Goal: Task Accomplishment & Management: Manage account settings

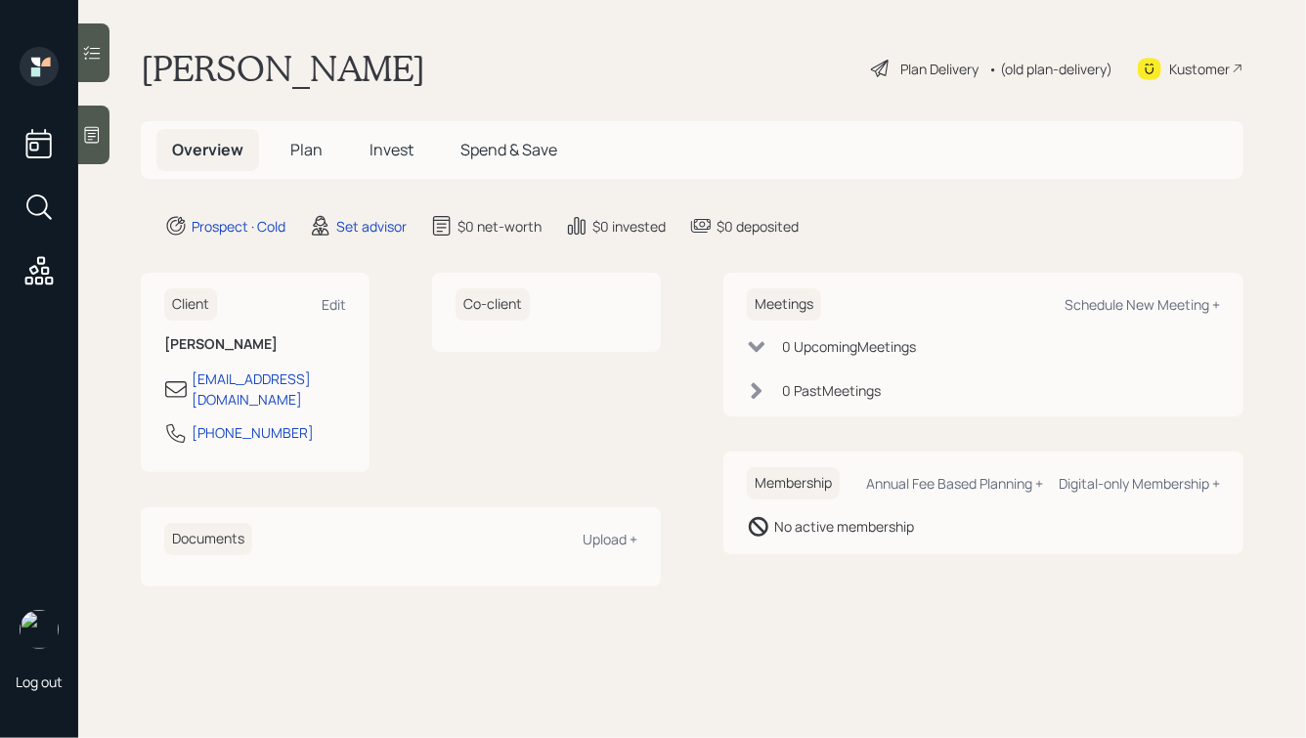
click at [83, 133] on icon at bounding box center [92, 135] width 20 height 20
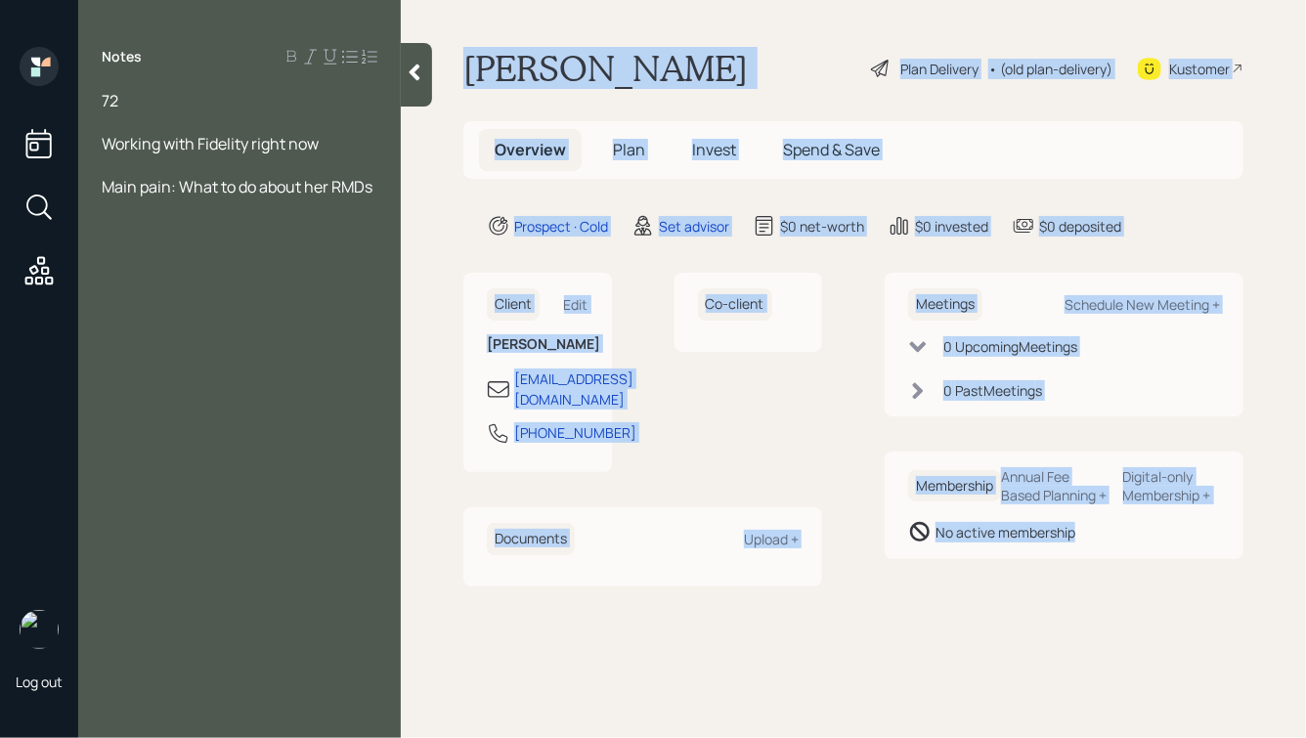
drag, startPoint x: 461, startPoint y: 55, endPoint x: 1042, endPoint y: 598, distance: 795.2
click at [1042, 598] on main "Candace campbell Plan Delivery • (old plan-delivery) Kustomer Overview Plan Inv…" at bounding box center [853, 369] width 905 height 738
click at [1042, 585] on div "Meetings Schedule New Meeting + 0 Upcoming Meeting s 0 Past Meeting s Membershi…" at bounding box center [1064, 429] width 359 height 313
drag, startPoint x: 453, startPoint y: 58, endPoint x: 1033, endPoint y: 650, distance: 829.4
click at [1033, 650] on main "Candace campbell Plan Delivery • (old plan-delivery) Kustomer Overview Plan Inv…" at bounding box center [853, 369] width 905 height 738
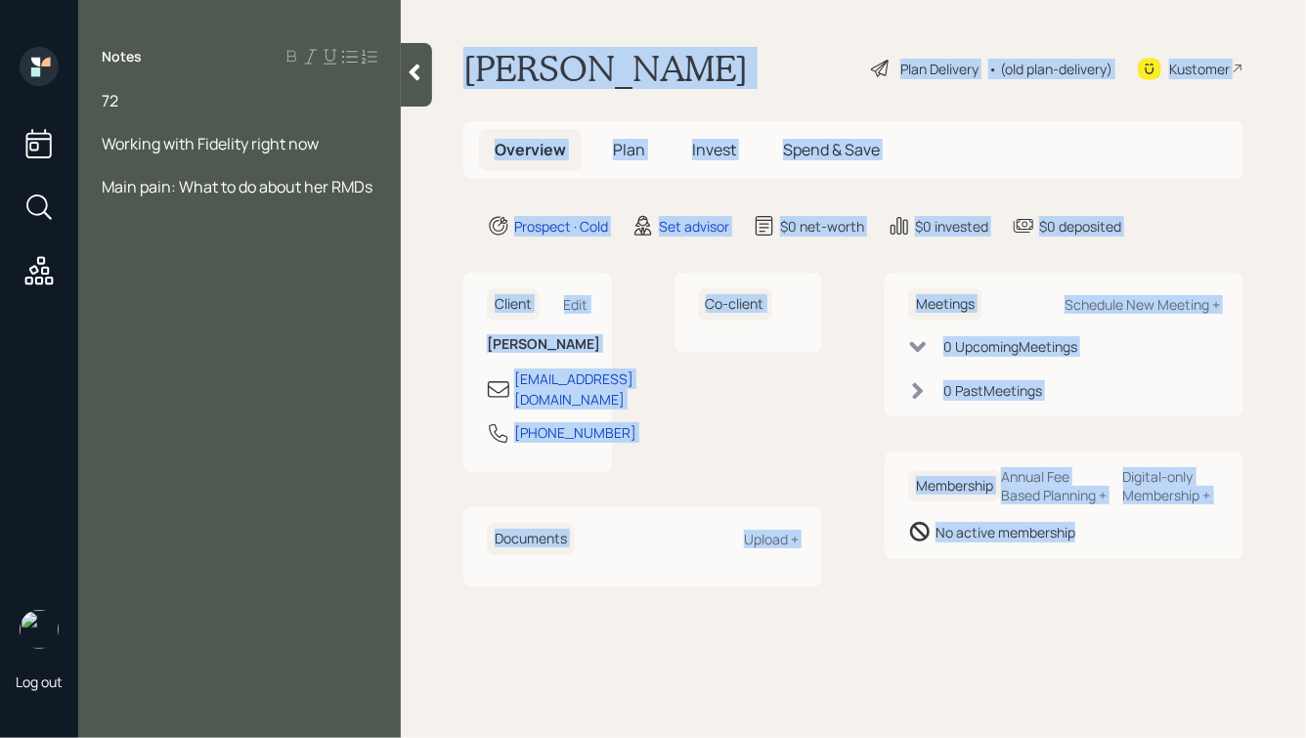
click at [1033, 650] on main "Candace campbell Plan Delivery • (old plan-delivery) Kustomer Overview Plan Inv…" at bounding box center [853, 369] width 905 height 738
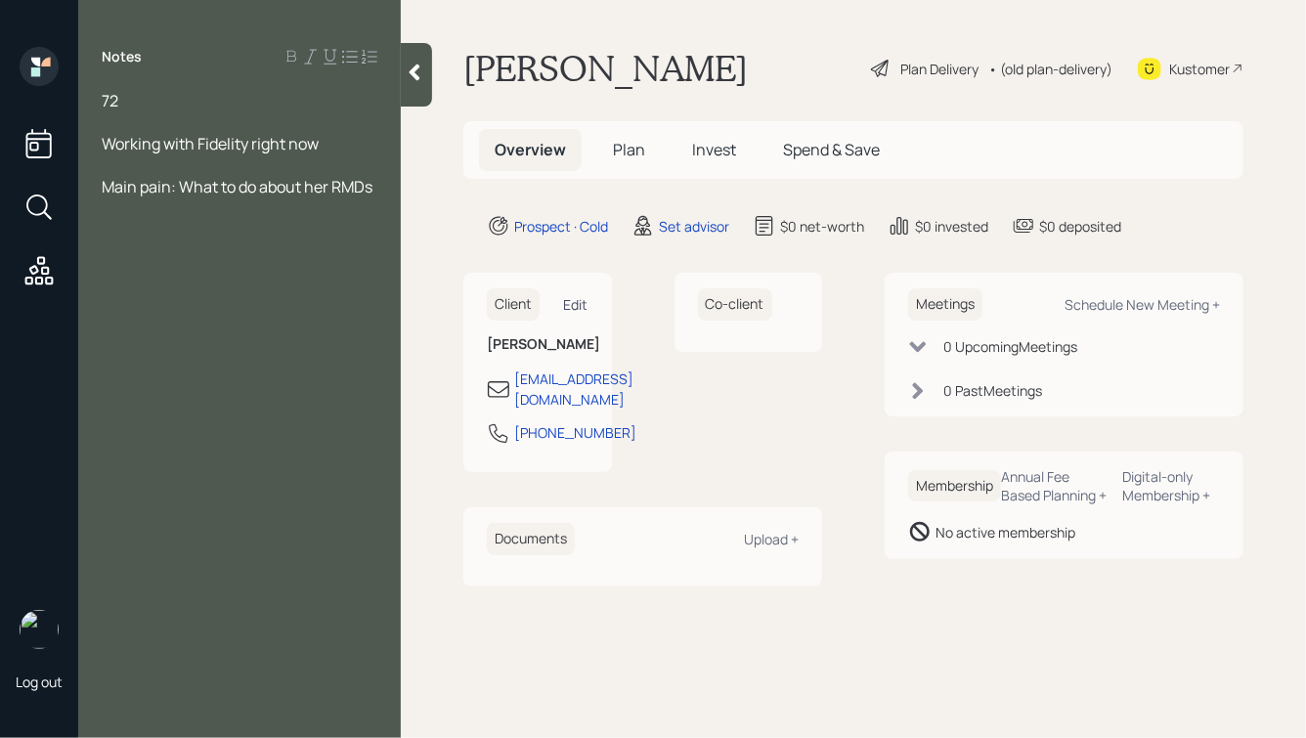
click at [581, 303] on div "Edit" at bounding box center [576, 304] width 24 height 19
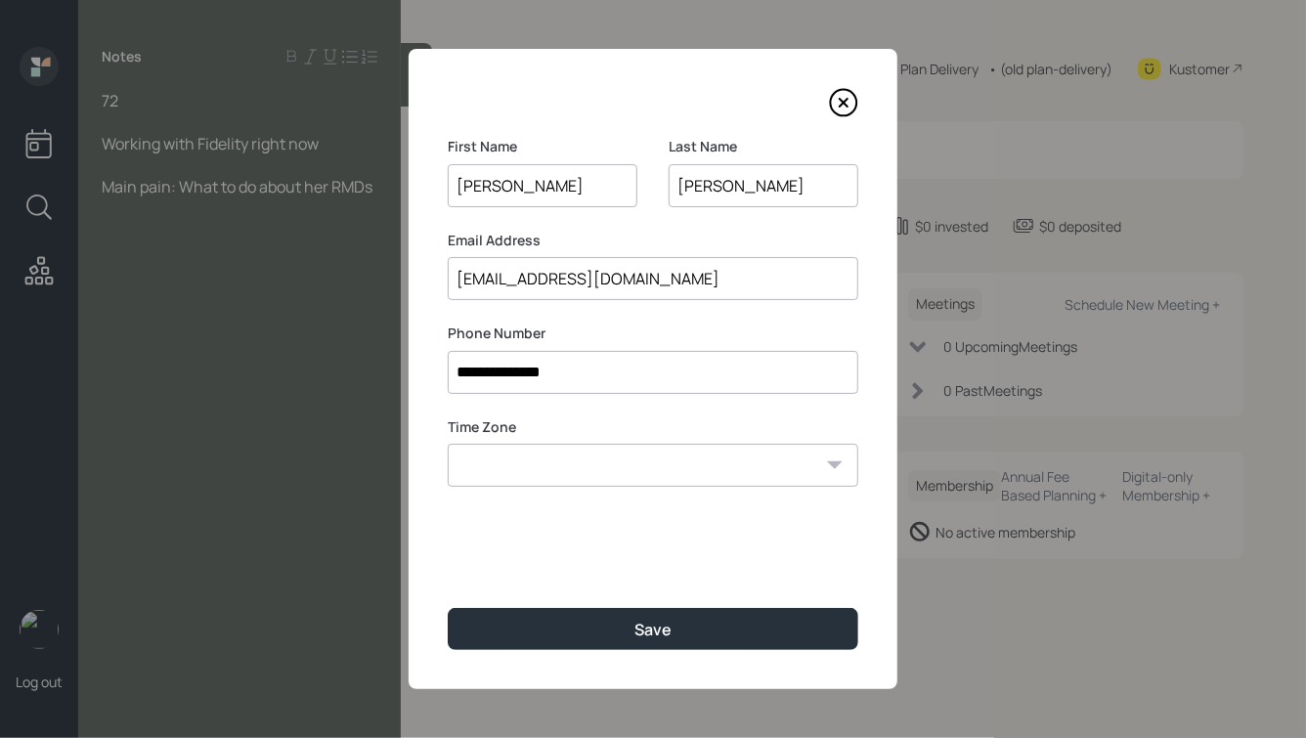
drag, startPoint x: 686, startPoint y: 189, endPoint x: 664, endPoint y: 189, distance: 22.5
click at [664, 189] on div "First Name Candace Last Name campbell" at bounding box center [653, 184] width 411 height 94
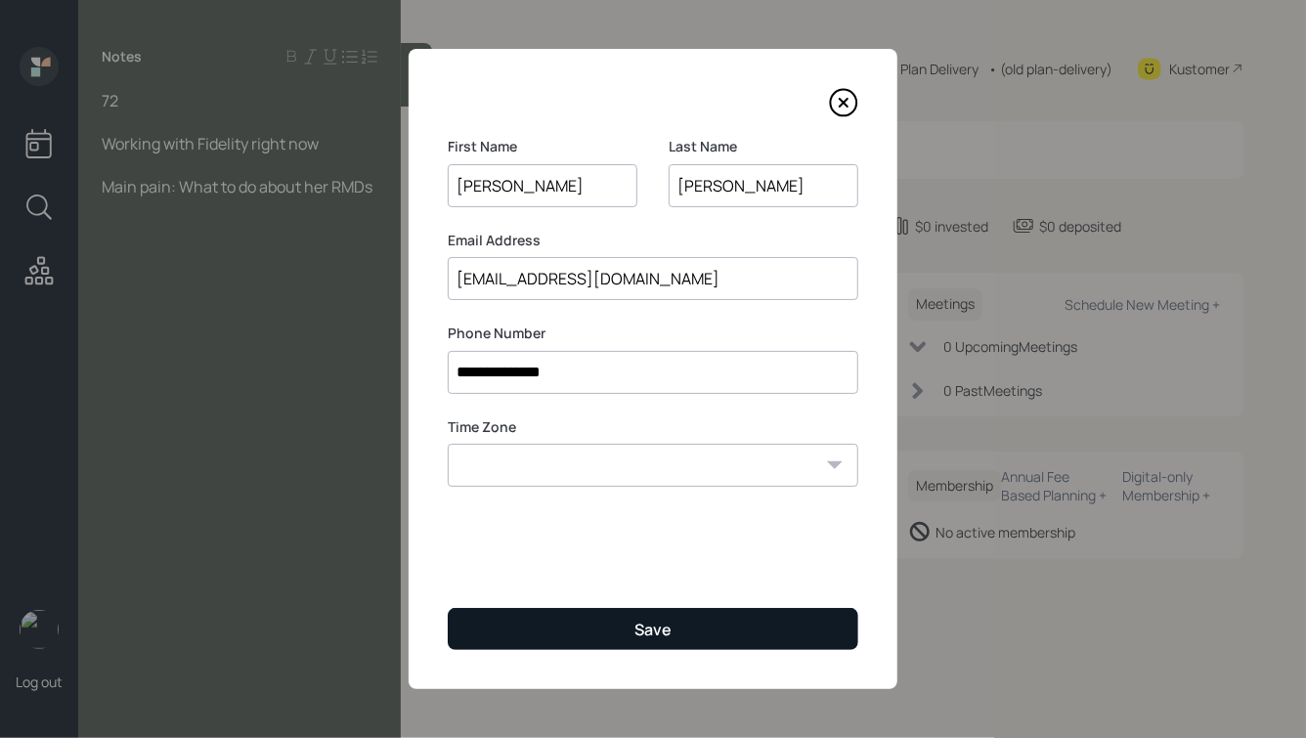
type input "Campbell"
click at [628, 621] on button "Save" at bounding box center [653, 629] width 411 height 42
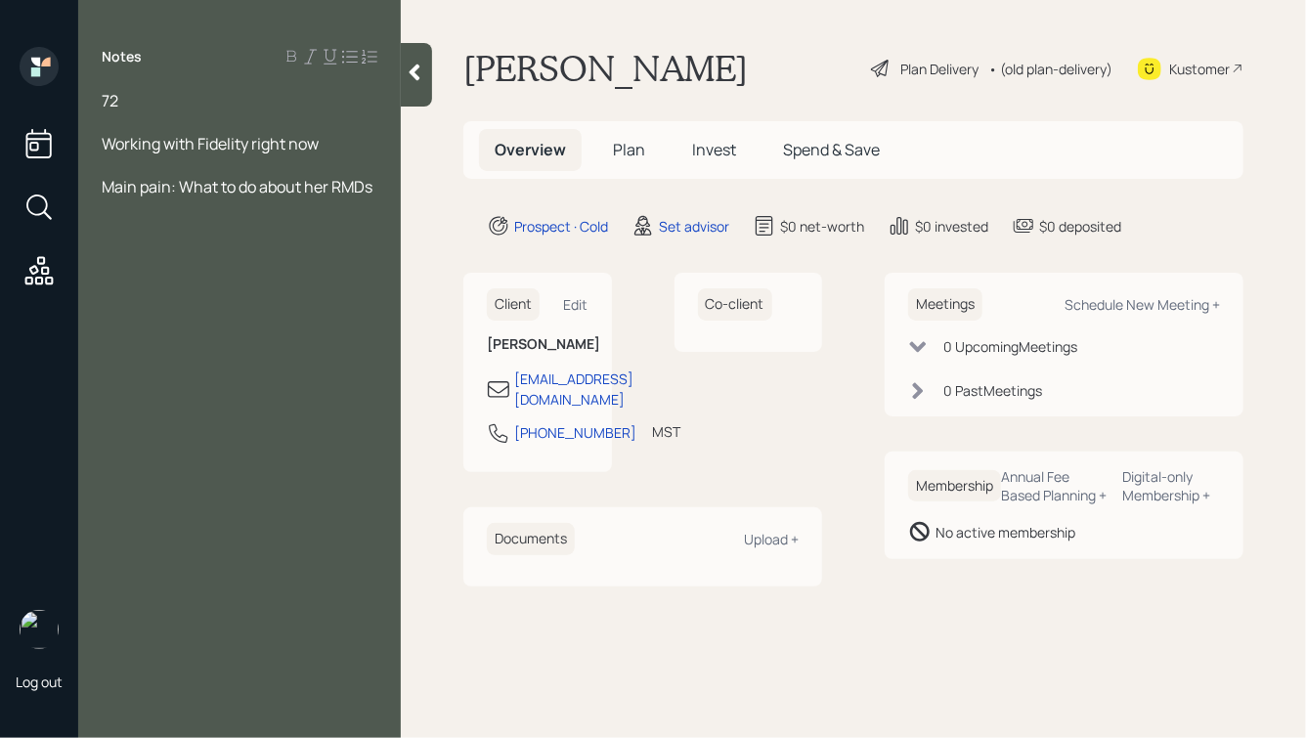
click at [137, 102] on div "72" at bounding box center [240, 101] width 276 height 22
